Goal: Transaction & Acquisition: Purchase product/service

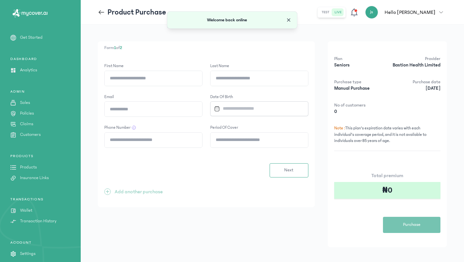
click at [288, 18] on span "Close" at bounding box center [289, 20] width 6 height 6
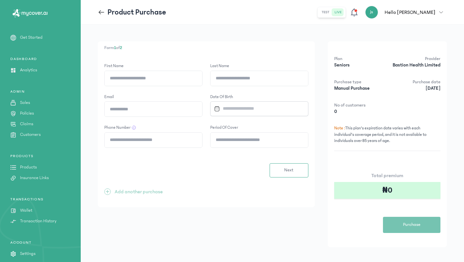
click at [102, 13] on icon at bounding box center [101, 12] width 7 height 7
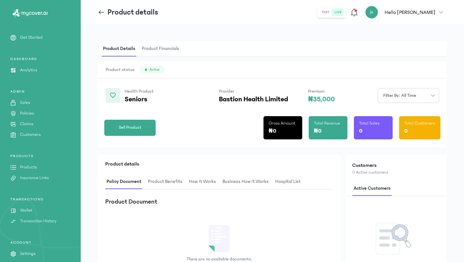
click at [105, 9] on span at bounding box center [103, 12] width 10 height 7
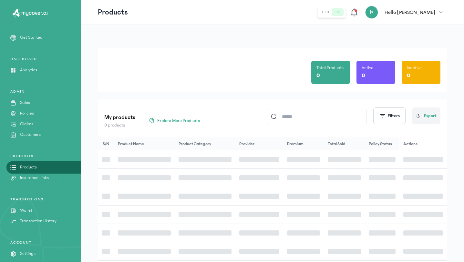
scroll to position [97, 0]
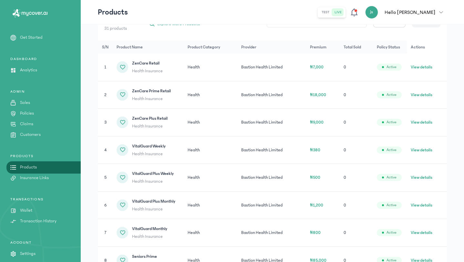
click at [37, 166] on link "Products" at bounding box center [40, 167] width 81 height 7
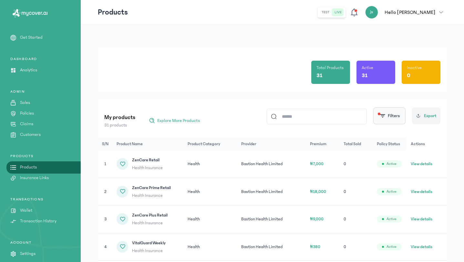
click at [405, 118] on button "Filters" at bounding box center [390, 116] width 32 height 17
click at [48, 167] on link "Products" at bounding box center [40, 167] width 81 height 7
click at [392, 121] on button "Filters" at bounding box center [390, 116] width 32 height 17
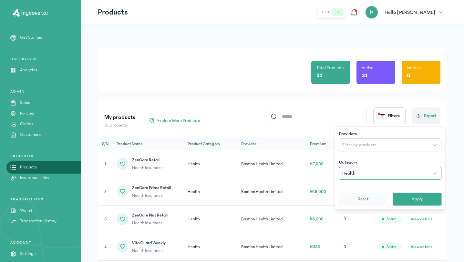
click at [364, 176] on button "Health" at bounding box center [390, 173] width 103 height 13
click at [415, 195] on button "Apply" at bounding box center [417, 199] width 49 height 13
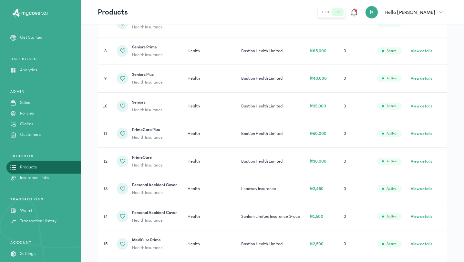
scroll to position [306, 0]
click at [416, 82] on button "View details" at bounding box center [422, 79] width 22 height 6
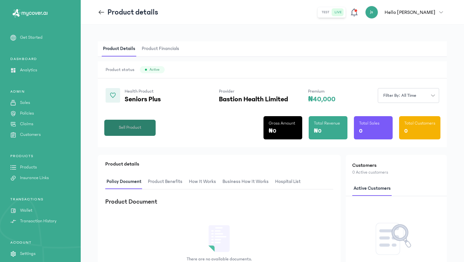
click at [132, 129] on span "Sell Product" at bounding box center [130, 127] width 23 height 7
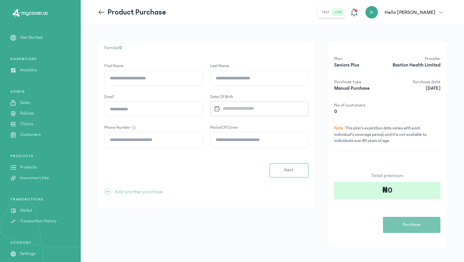
click at [157, 78] on input "First Name" at bounding box center [154, 78] width 98 height 15
type input "********"
click at [263, 78] on input "Last Name" at bounding box center [260, 78] width 98 height 15
type input "*****"
click at [167, 104] on input "Email" at bounding box center [154, 109] width 98 height 15
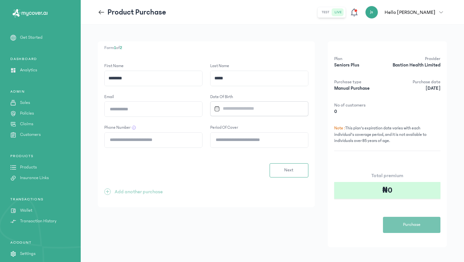
type input "**********"
click at [244, 114] on input "Datepicker input" at bounding box center [257, 109] width 90 height 14
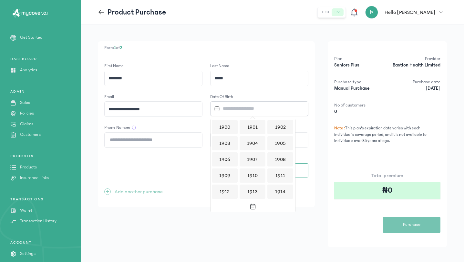
click at [250, 133] on div "1901" at bounding box center [253, 127] width 26 height 14
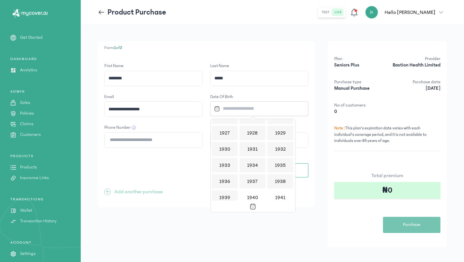
scroll to position [246, 0]
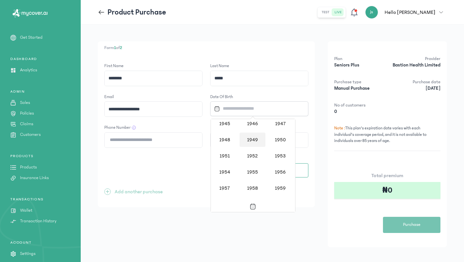
click at [252, 133] on div "1949" at bounding box center [253, 140] width 26 height 14
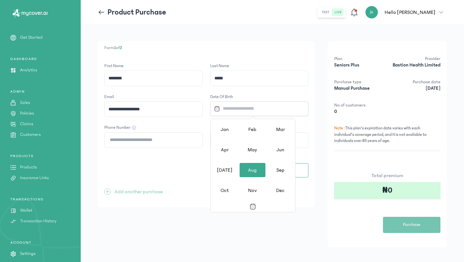
click at [252, 181] on div "[DATE] Aug Sep" at bounding box center [253, 191] width 84 height 20
click at [252, 149] on div "May" at bounding box center [253, 150] width 26 height 14
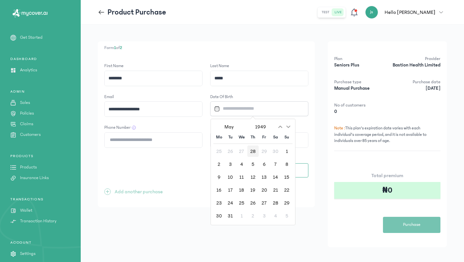
click at [252, 150] on div "28" at bounding box center [253, 151] width 11 height 11
type input "**********"
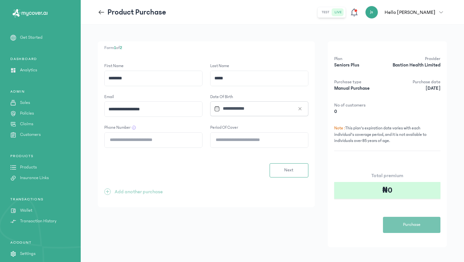
click at [137, 143] on input "Phone Number" at bounding box center [154, 140] width 98 height 15
type input "**********"
click at [247, 148] on form "**********" at bounding box center [206, 120] width 204 height 115
click at [248, 138] on input "Period of cover" at bounding box center [260, 140] width 98 height 15
type input "*"
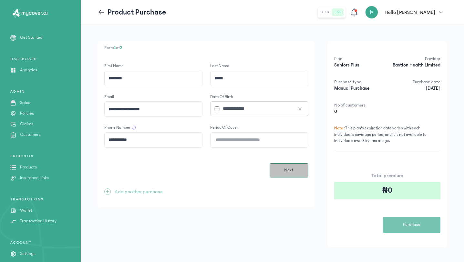
click at [276, 168] on button "Next" at bounding box center [289, 170] width 39 height 14
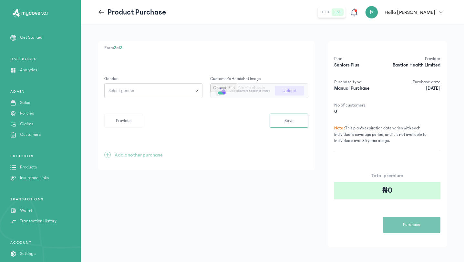
click at [27, 164] on p "Products" at bounding box center [28, 167] width 17 height 7
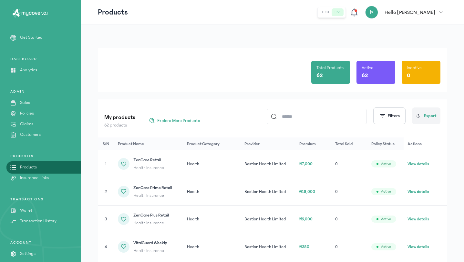
click at [428, 14] on p "Hello [PERSON_NAME]" at bounding box center [410, 12] width 51 height 8
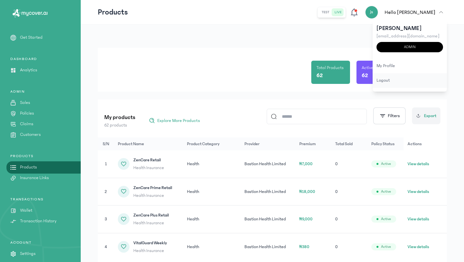
click at [401, 80] on div "logout" at bounding box center [410, 80] width 74 height 15
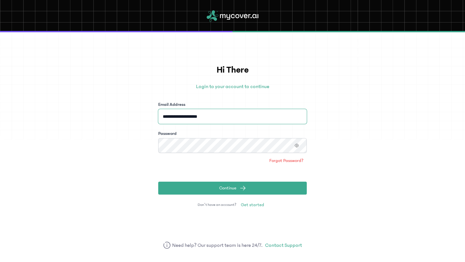
click at [213, 118] on input "**********" at bounding box center [232, 116] width 149 height 15
type input "**********"
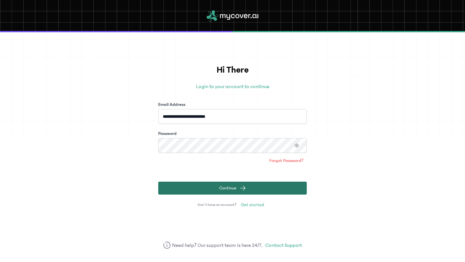
click at [240, 191] on span "submit" at bounding box center [243, 188] width 6 height 6
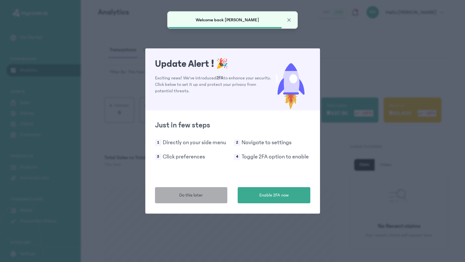
click at [198, 203] on button "Do this later" at bounding box center [191, 195] width 73 height 16
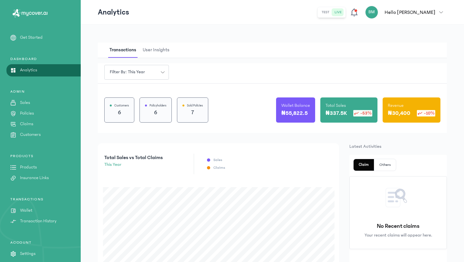
click at [26, 111] on p "Policies" at bounding box center [27, 113] width 14 height 7
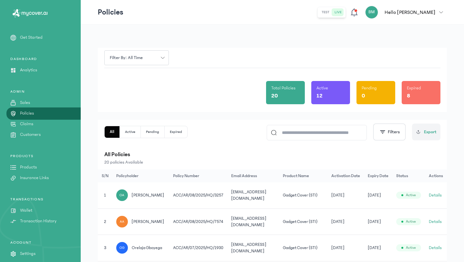
click at [306, 131] on input at bounding box center [320, 132] width 86 height 15
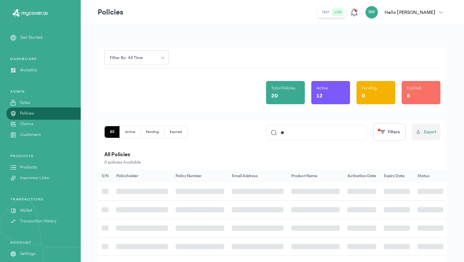
type input "*"
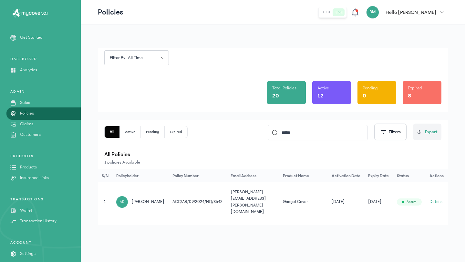
type input "*****"
click at [432, 199] on button "Details" at bounding box center [436, 202] width 13 height 6
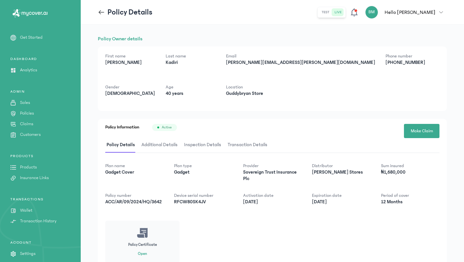
scroll to position [26, 0]
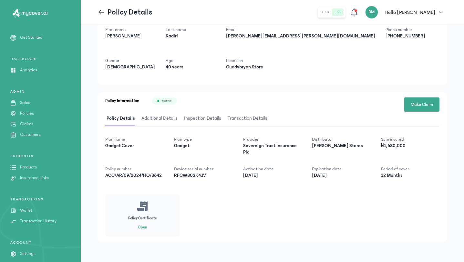
click at [141, 227] on button "Open" at bounding box center [142, 227] width 9 height 5
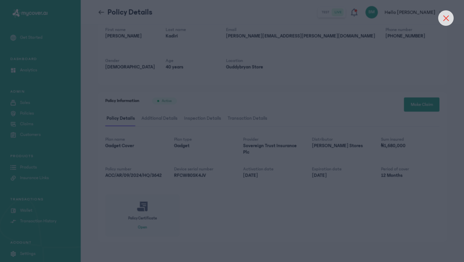
click at [442, 14] on div at bounding box center [446, 18] width 16 height 16
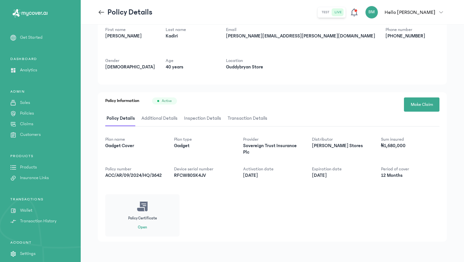
click at [428, 13] on p "Hello [PERSON_NAME]" at bounding box center [410, 12] width 51 height 8
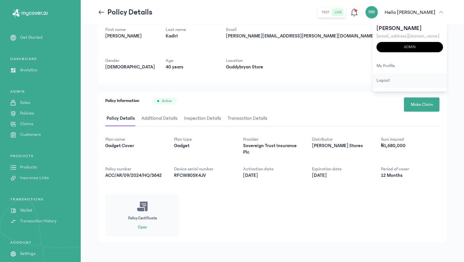
click at [398, 78] on div "logout" at bounding box center [410, 80] width 74 height 15
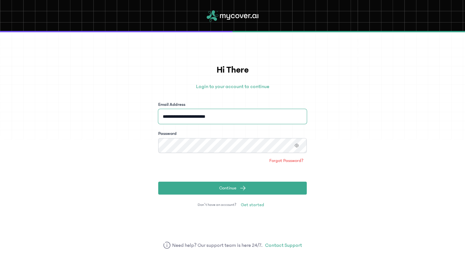
click at [236, 117] on input "**********" at bounding box center [232, 116] width 149 height 15
type input "*"
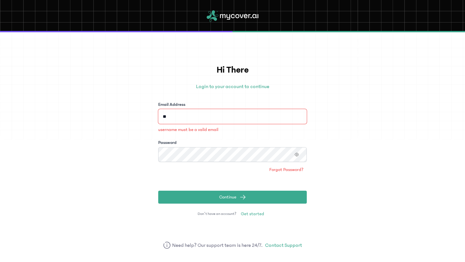
type input "**********"
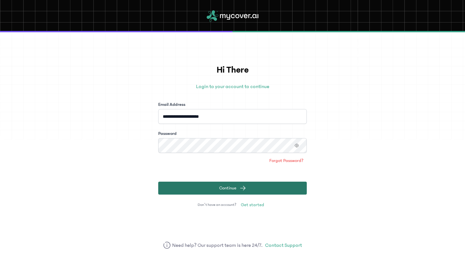
click at [248, 185] on button "Continue" at bounding box center [232, 188] width 149 height 13
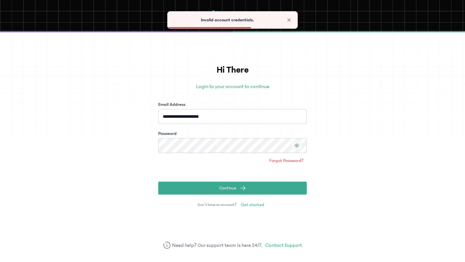
click at [298, 145] on icon "button" at bounding box center [297, 145] width 5 height 5
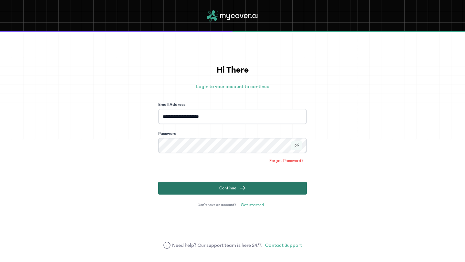
click at [274, 191] on button "Continue" at bounding box center [232, 188] width 149 height 13
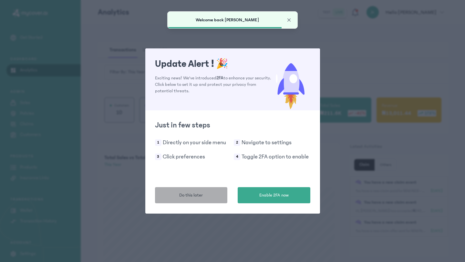
click at [200, 197] on span "Do this later" at bounding box center [191, 195] width 24 height 7
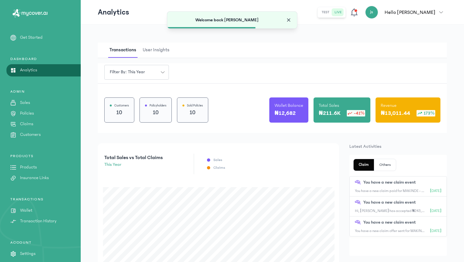
click at [289, 23] on span "Close" at bounding box center [289, 20] width 6 height 6
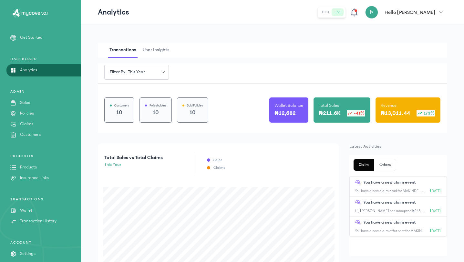
click at [27, 165] on p "Products" at bounding box center [28, 167] width 17 height 7
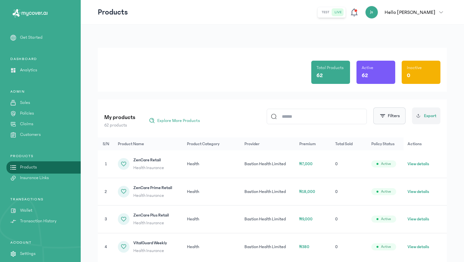
drag, startPoint x: 423, startPoint y: 117, endPoint x: 381, endPoint y: 114, distance: 42.2
click at [381, 114] on div "Filters Export" at bounding box center [354, 116] width 174 height 17
click at [381, 114] on span "button" at bounding box center [383, 116] width 6 height 6
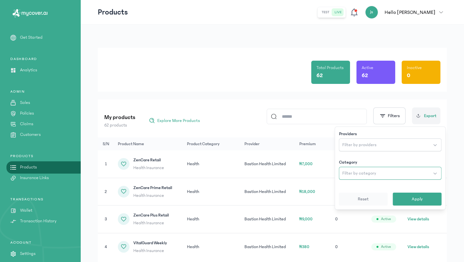
click at [372, 175] on span "Filter by category" at bounding box center [359, 173] width 34 height 6
click at [409, 200] on button "Apply" at bounding box center [417, 199] width 49 height 13
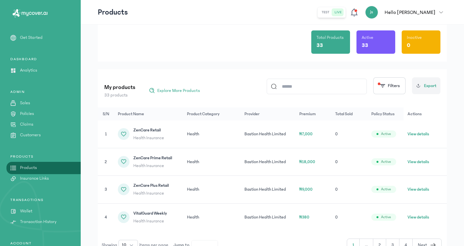
scroll to position [68, 0]
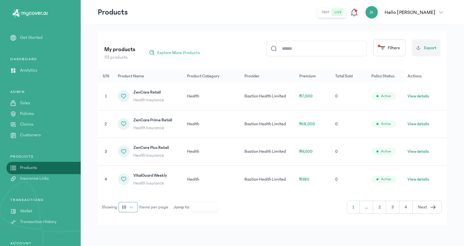
click at [130, 208] on button "10" at bounding box center [128, 207] width 19 height 10
click at [129, 193] on span "100" at bounding box center [125, 192] width 7 height 6
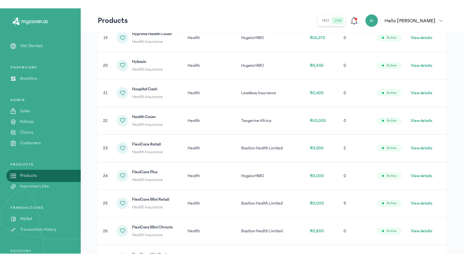
scroll to position [631, 0]
